Goal: Information Seeking & Learning: Find specific fact

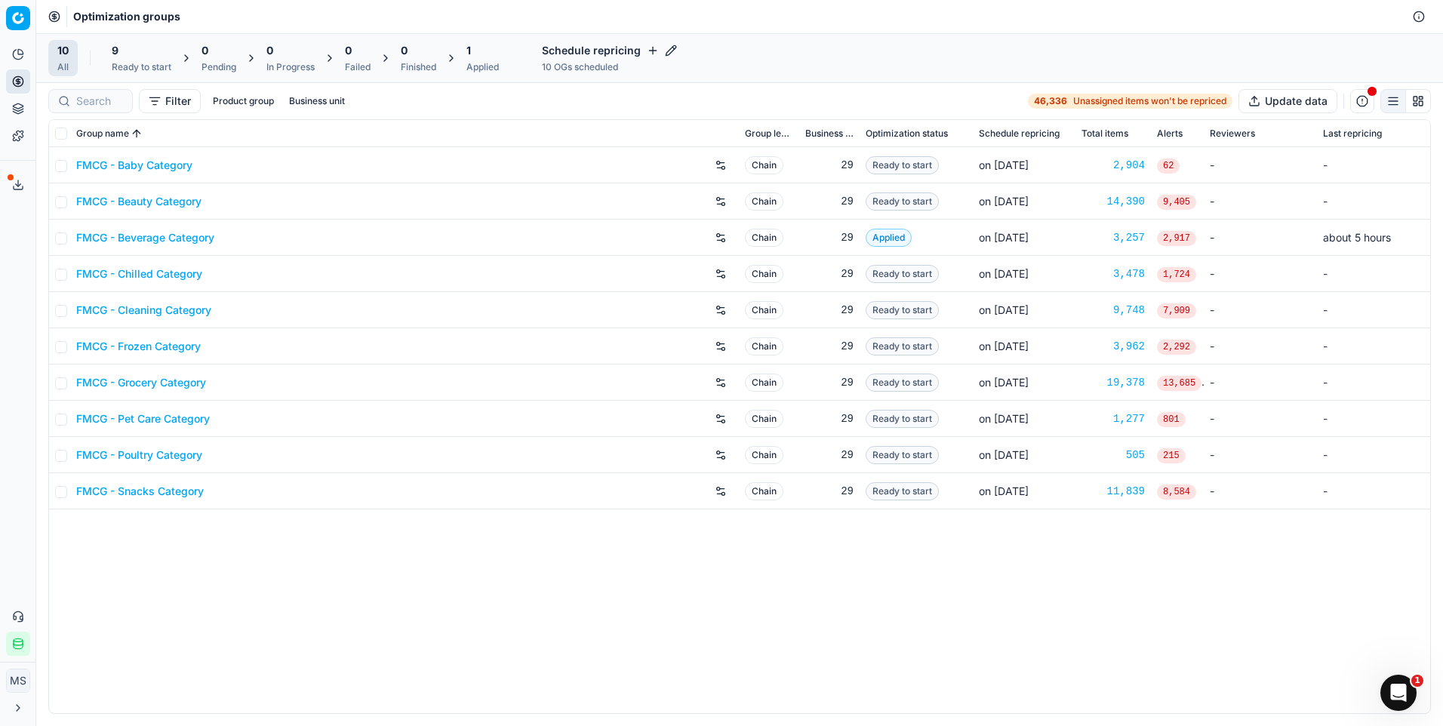
click at [171, 235] on link "FMCG - Beverage Category" at bounding box center [145, 237] width 138 height 15
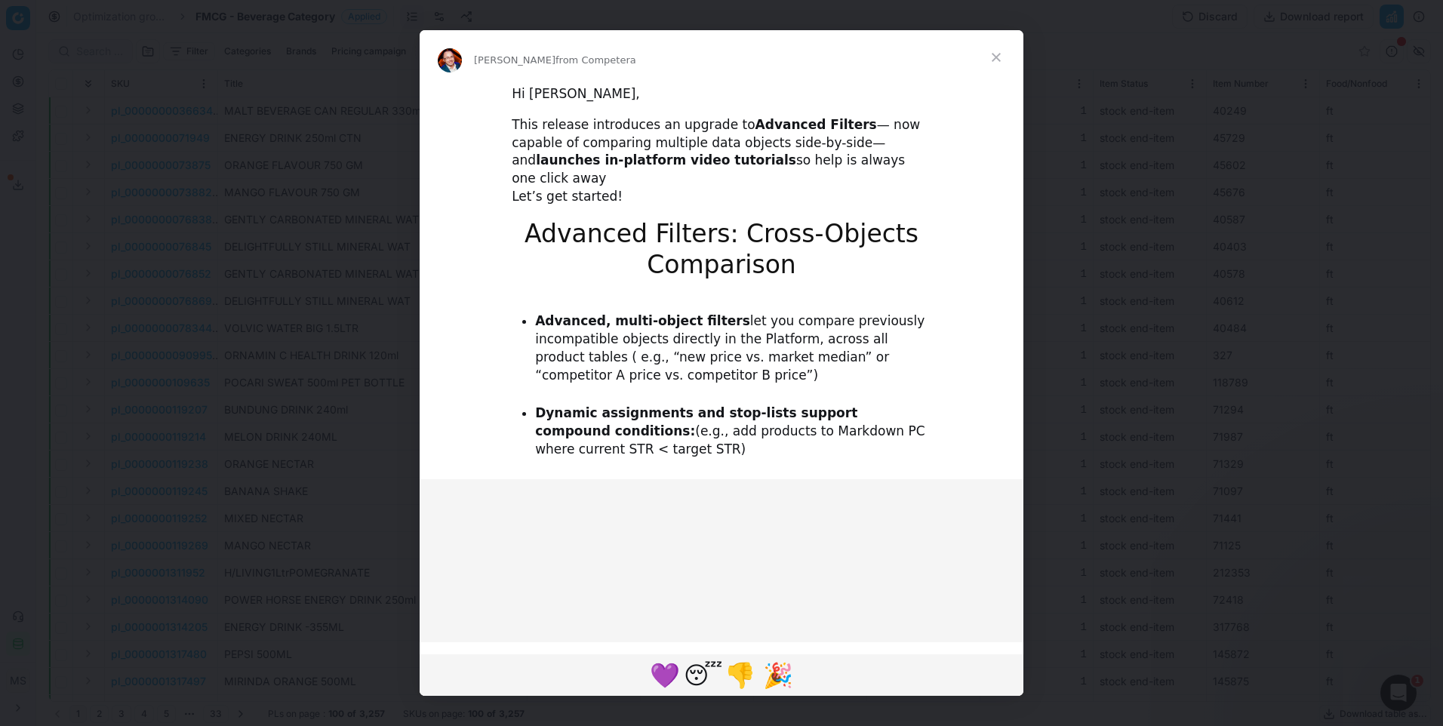
click at [203, 693] on div "Intercom messenger" at bounding box center [721, 363] width 1443 height 726
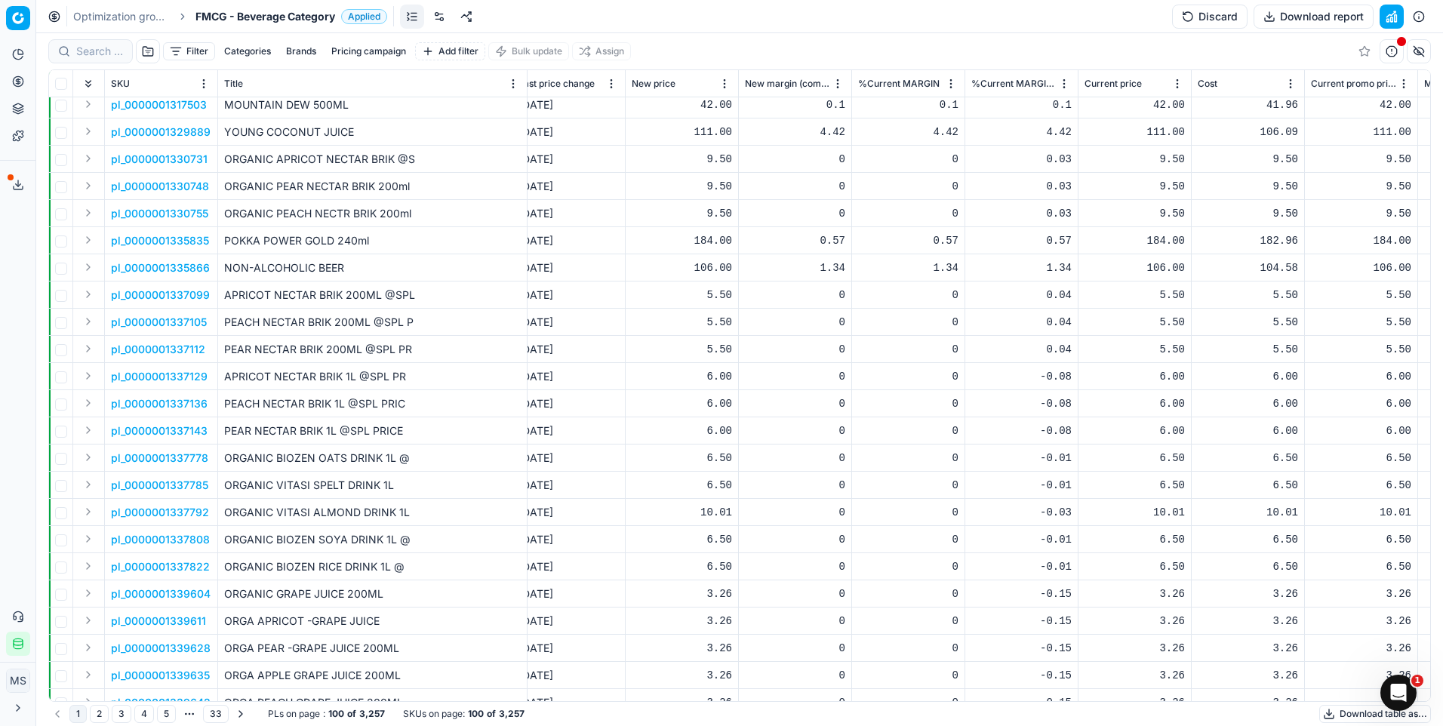
scroll to position [302, 4318]
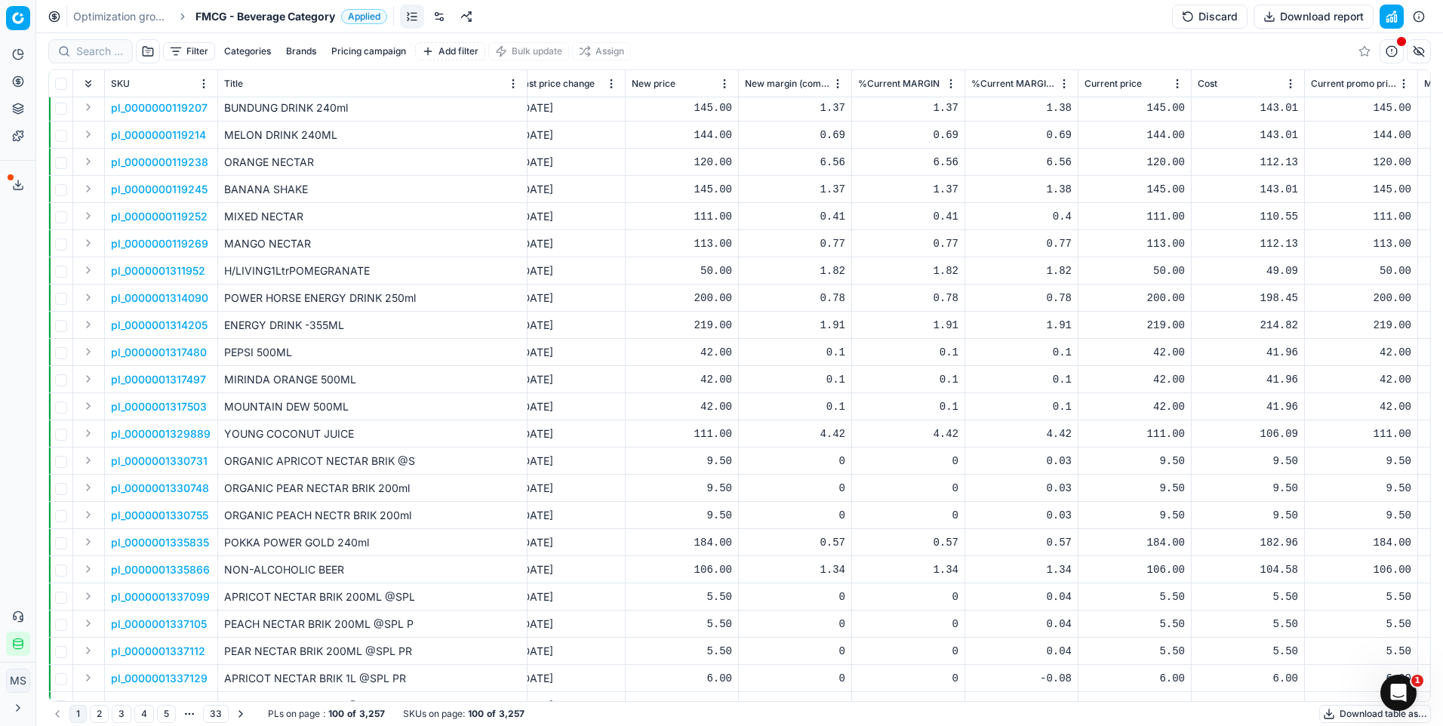
click at [300, 57] on button "Brands" at bounding box center [301, 51] width 42 height 18
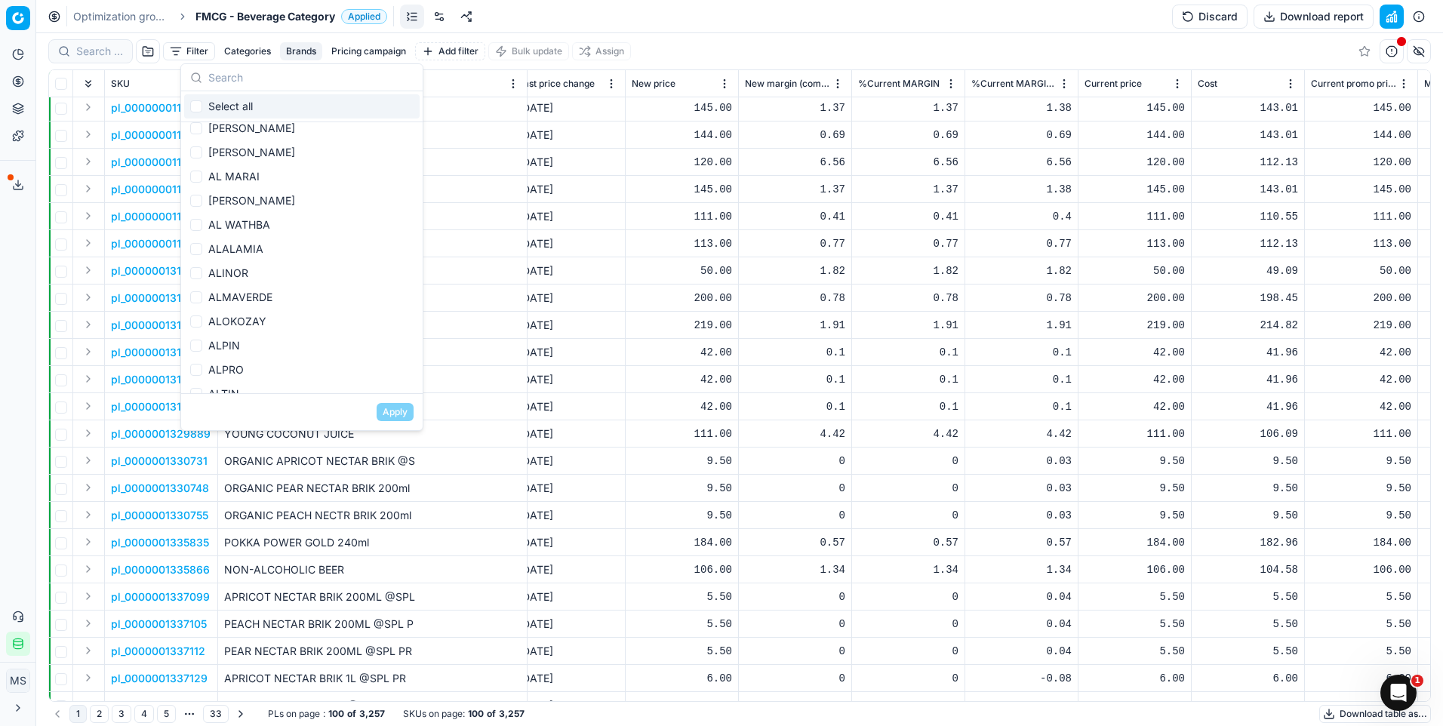
scroll to position [0, 0]
click at [258, 88] on input "text" at bounding box center [310, 78] width 205 height 30
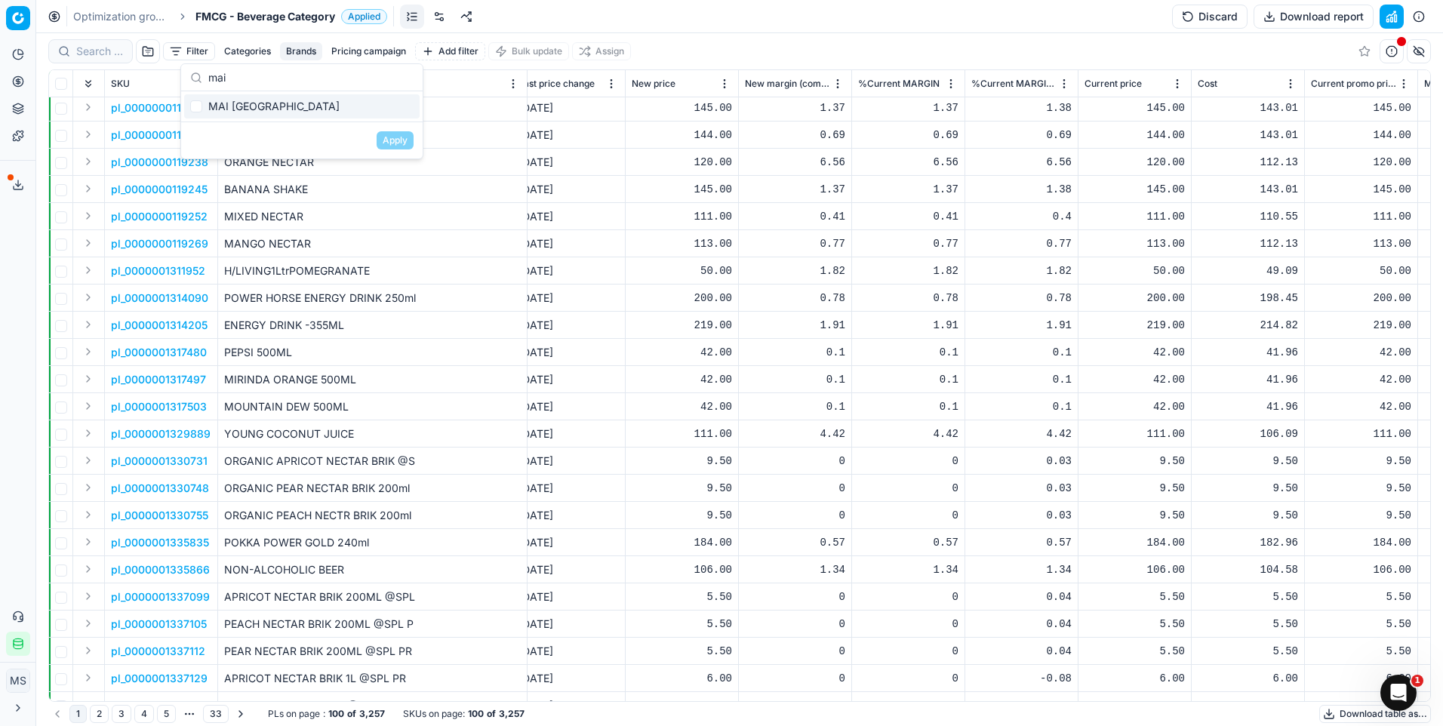
type input "mai"
click at [199, 103] on input "Suggestions" at bounding box center [196, 106] width 12 height 12
checkbox input "true"
click at [393, 143] on button "Apply" at bounding box center [395, 140] width 37 height 18
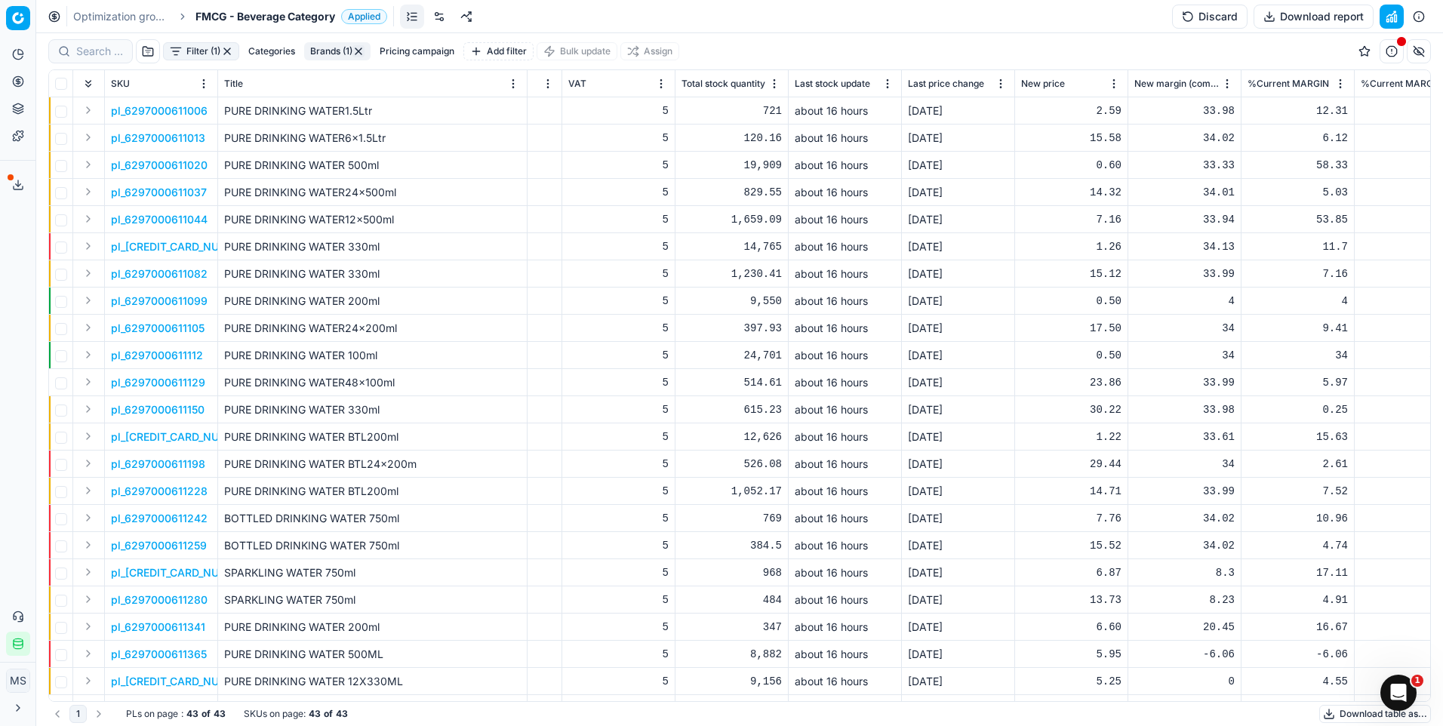
scroll to position [0, 3909]
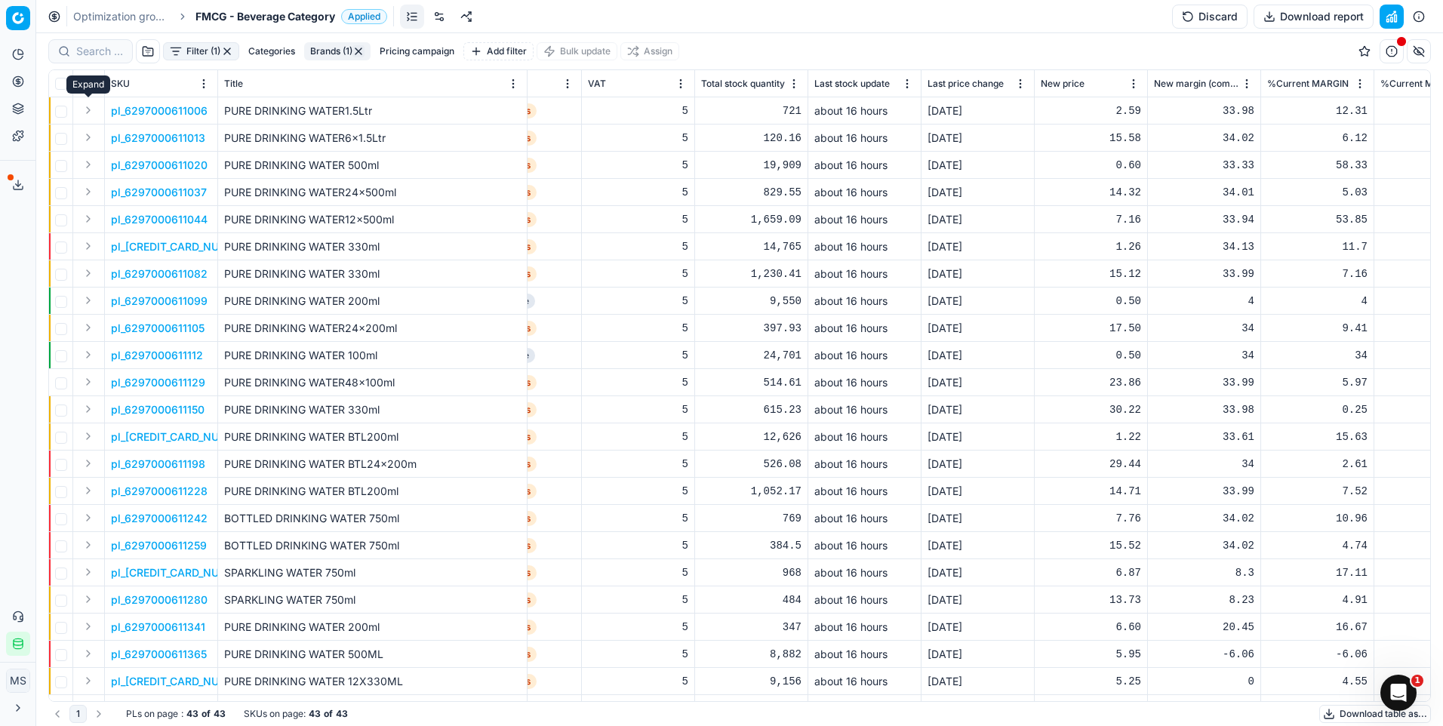
click at [89, 114] on button "Expand" at bounding box center [88, 110] width 18 height 18
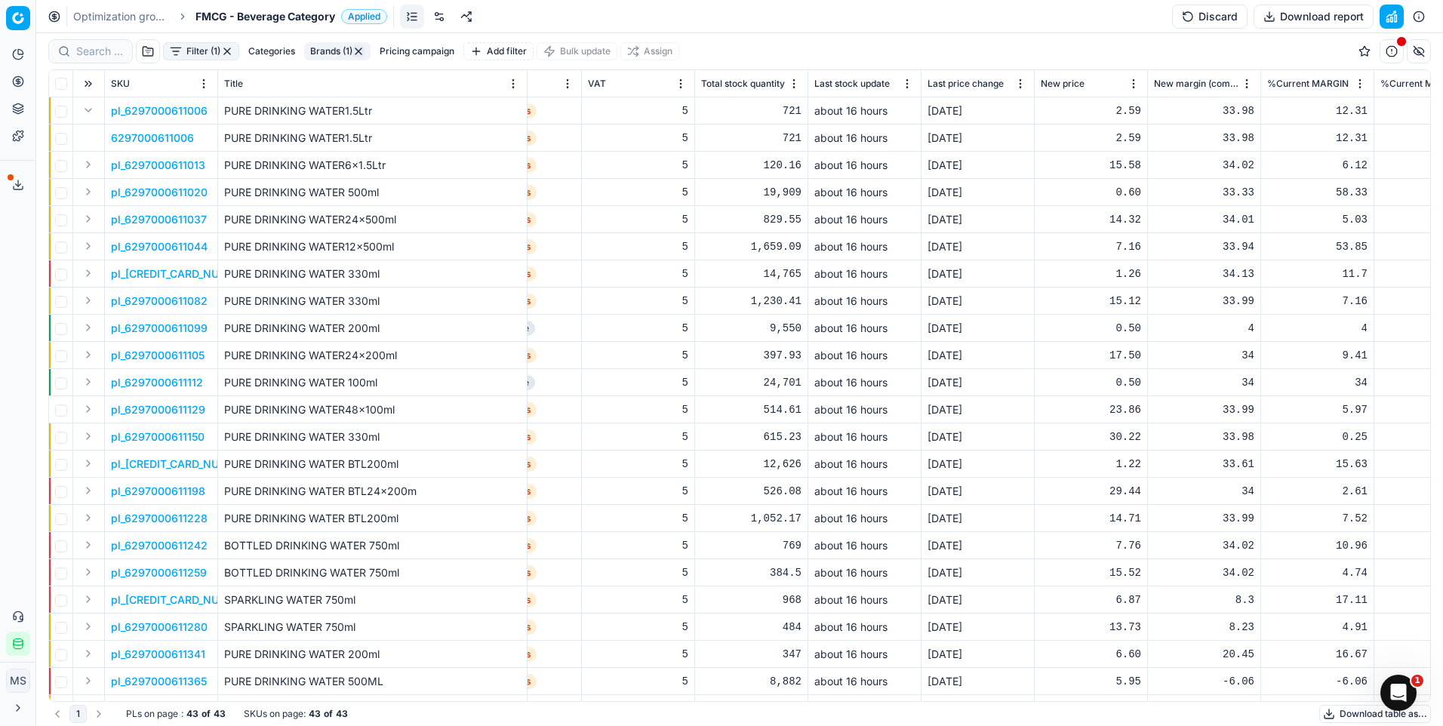
click at [145, 131] on p "6297000611006" at bounding box center [152, 138] width 83 height 15
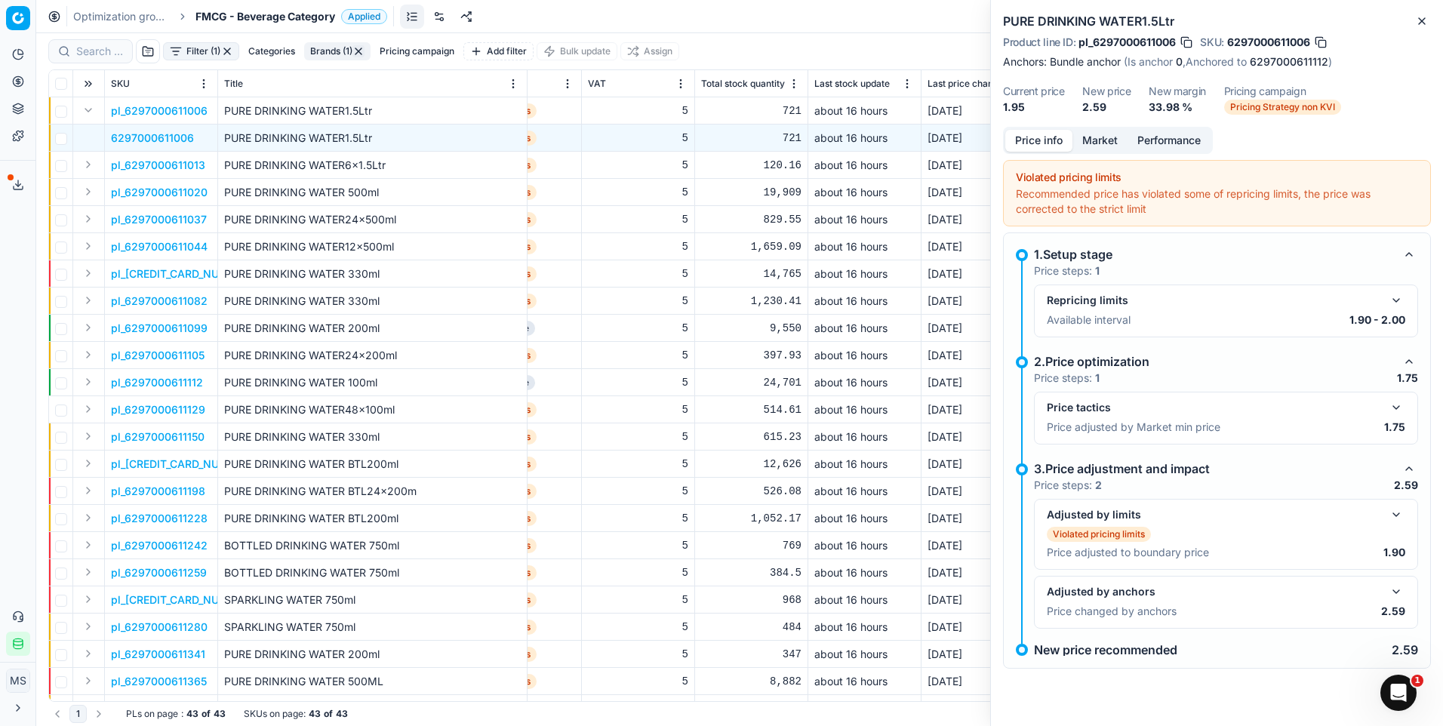
drag, startPoint x: 1254, startPoint y: 595, endPoint x: 1295, endPoint y: 595, distance: 40.8
click at [1254, 595] on div "Adjusted by anchors" at bounding box center [1214, 591] width 334 height 15
click at [1402, 590] on button "button" at bounding box center [1396, 592] width 18 height 18
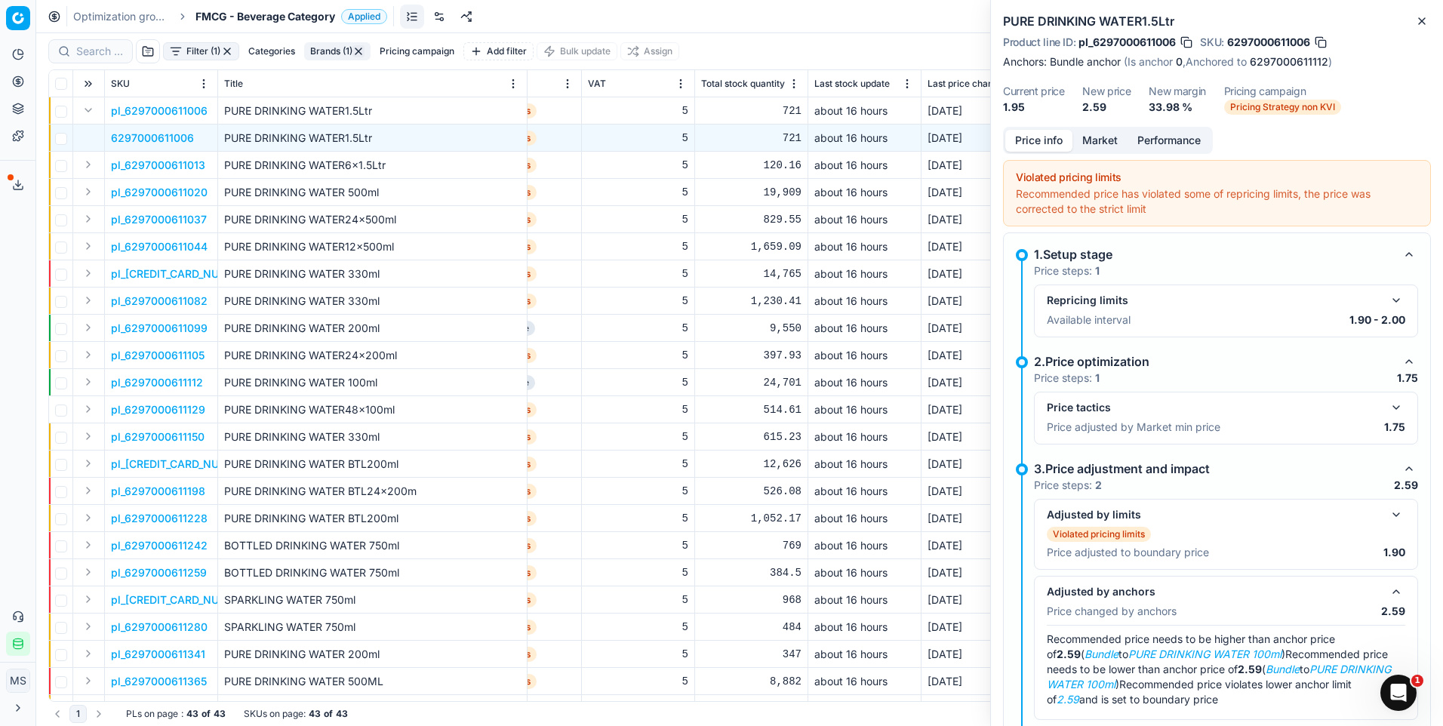
scroll to position [70, 0]
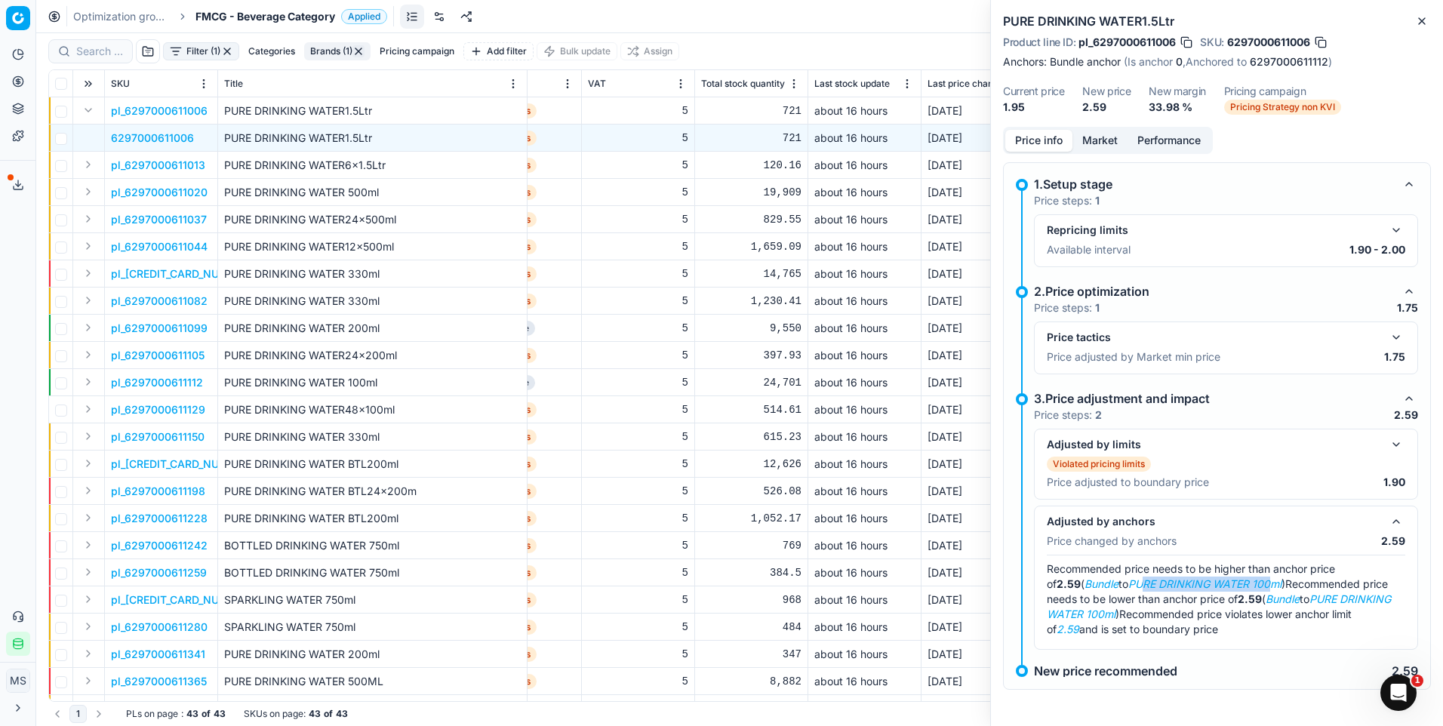
drag, startPoint x: 1117, startPoint y: 582, endPoint x: 1239, endPoint y: 590, distance: 122.5
click at [1239, 590] on em "PURE DRINKING WATER 100ml" at bounding box center [1204, 583] width 153 height 13
click at [1178, 596] on span "Recommended price needs to be lower than anchor price of 2.59 ( Bundle to PURE …" at bounding box center [1219, 598] width 344 height 43
drag, startPoint x: 1308, startPoint y: 64, endPoint x: 1252, endPoint y: 84, distance: 59.2
click at [1308, 64] on link "6297000611112" at bounding box center [1289, 61] width 79 height 15
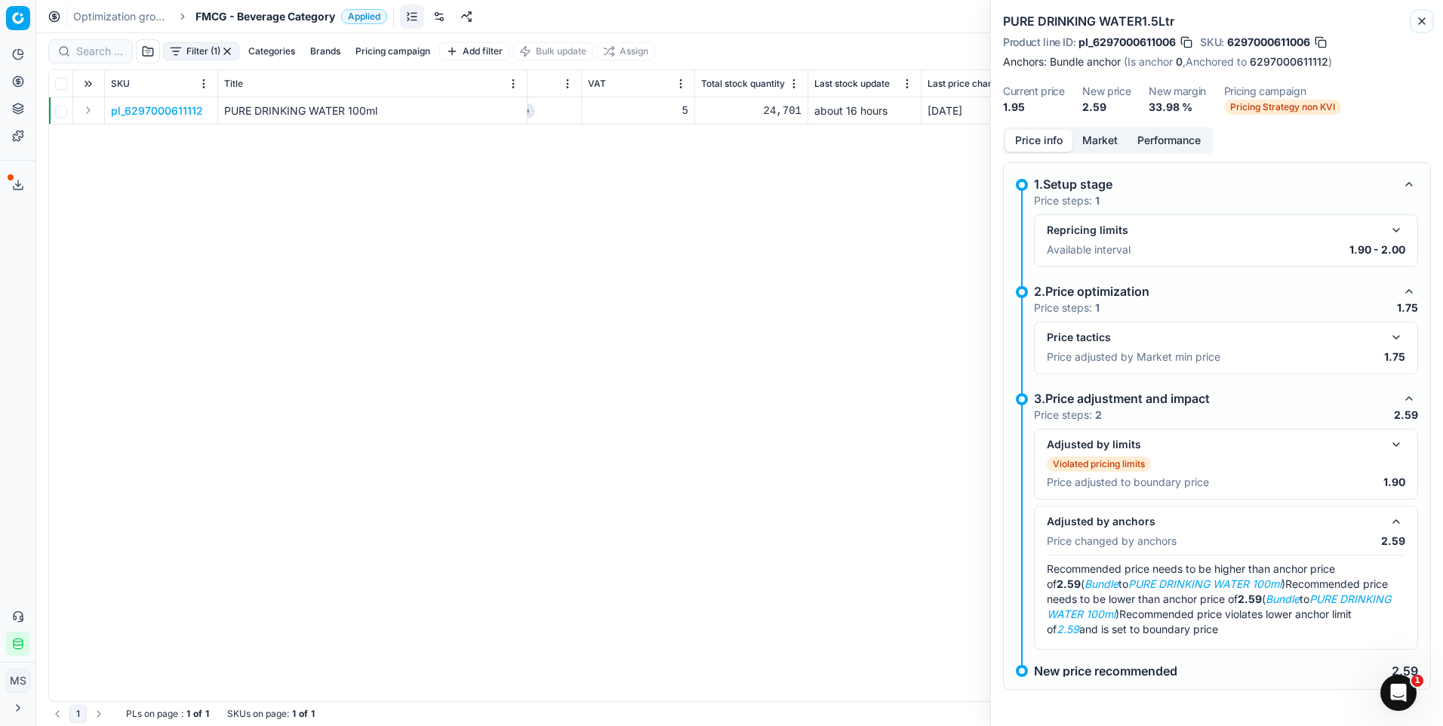
click at [1427, 17] on icon "button" at bounding box center [1422, 21] width 12 height 12
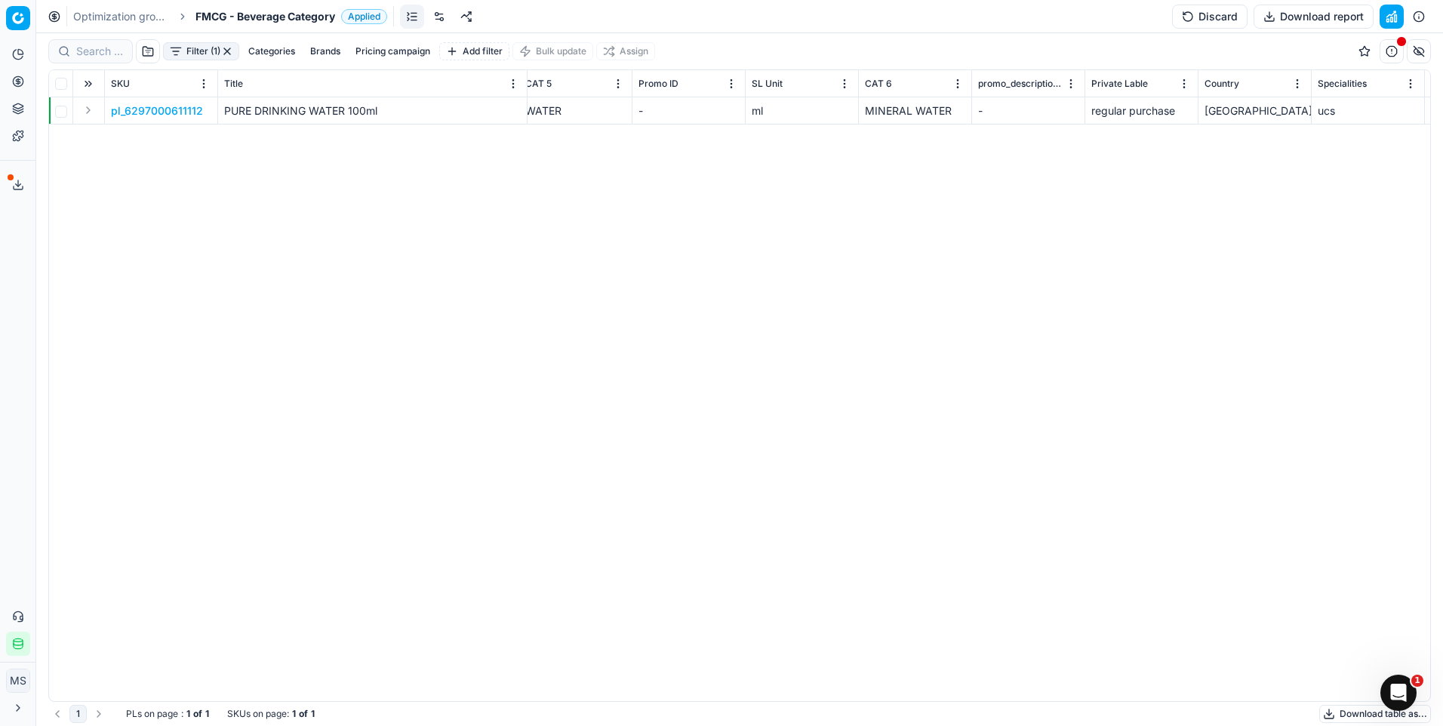
scroll to position [0, 1597]
click at [159, 112] on p "pl_6297000611112" at bounding box center [157, 110] width 92 height 15
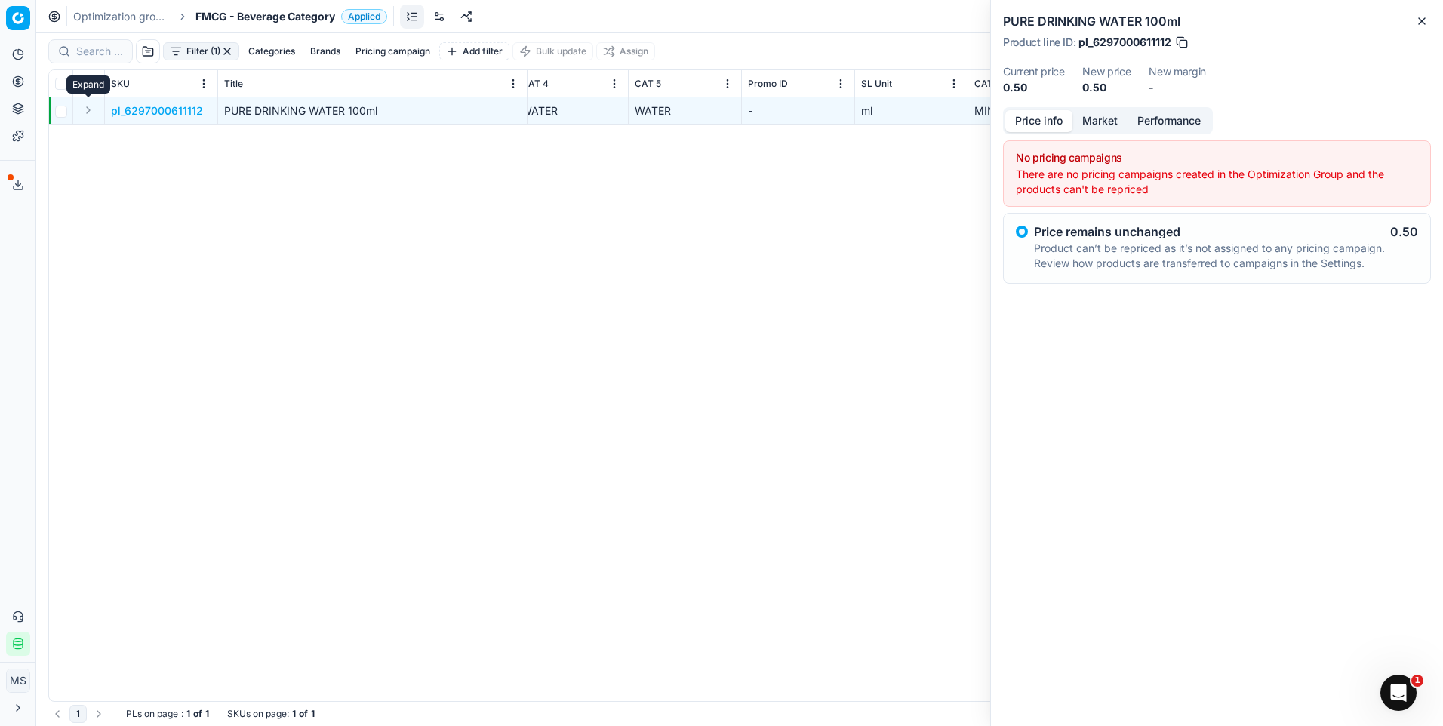
click at [85, 103] on button "Expand" at bounding box center [88, 110] width 18 height 18
click at [140, 137] on p "6297000611112" at bounding box center [150, 138] width 79 height 15
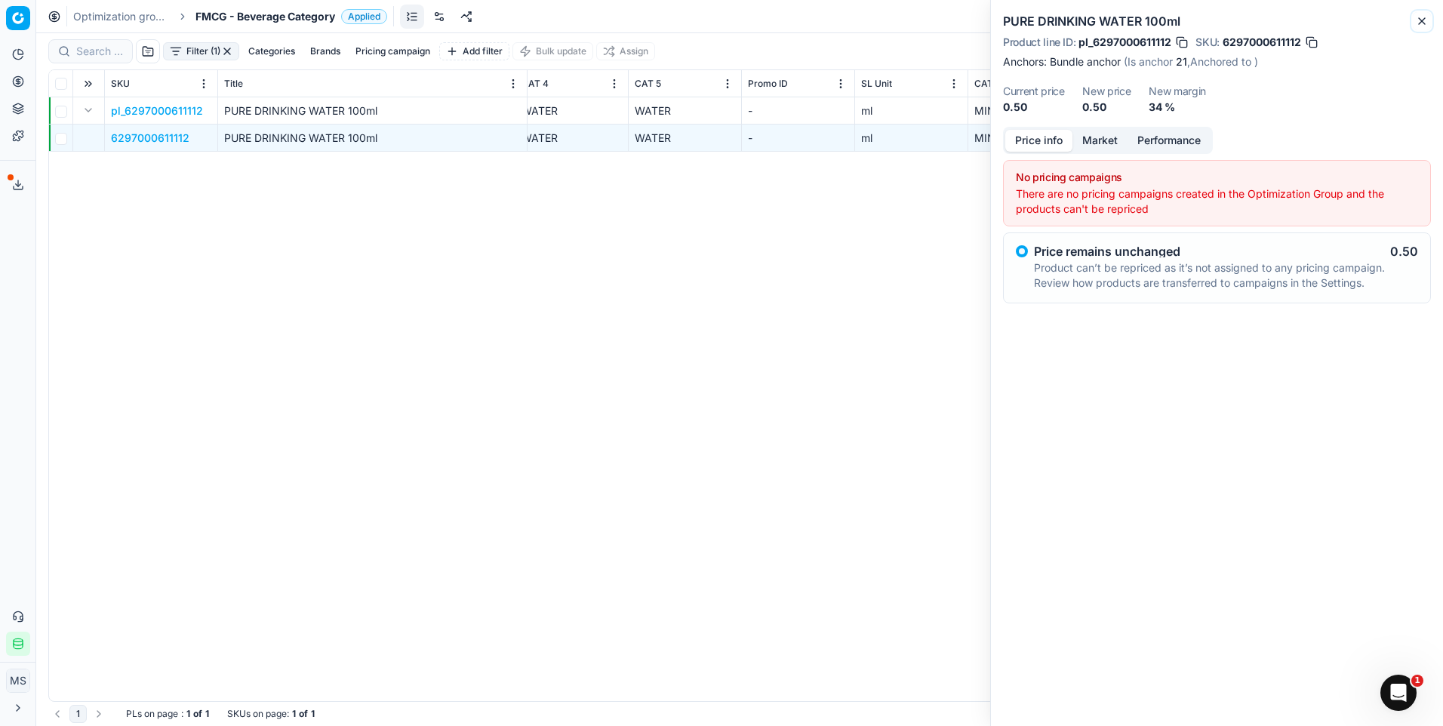
click at [1418, 15] on icon "button" at bounding box center [1422, 21] width 12 height 12
